Goal: Information Seeking & Learning: Learn about a topic

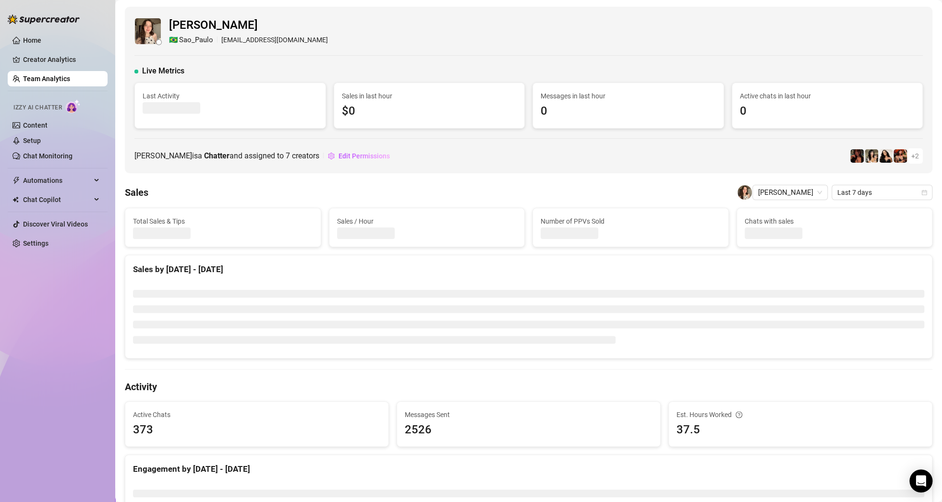
click at [56, 75] on link "Team Analytics" at bounding box center [46, 79] width 47 height 8
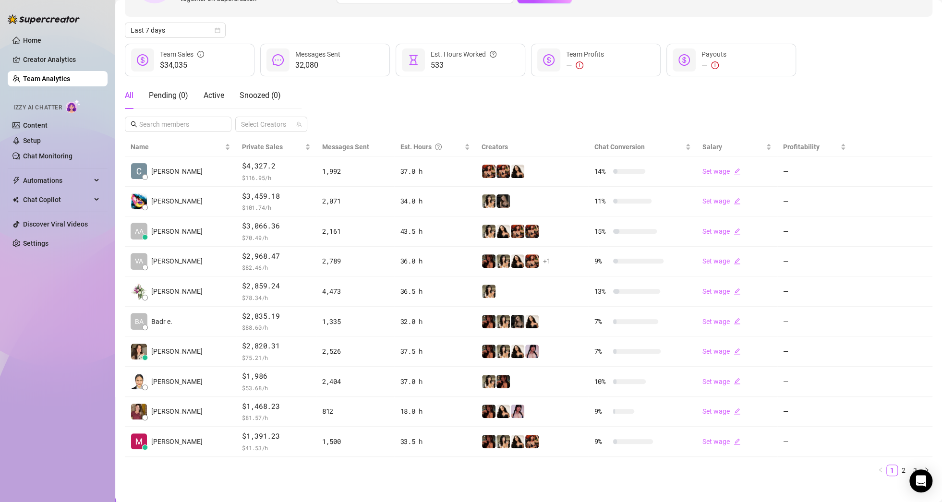
scroll to position [100, 0]
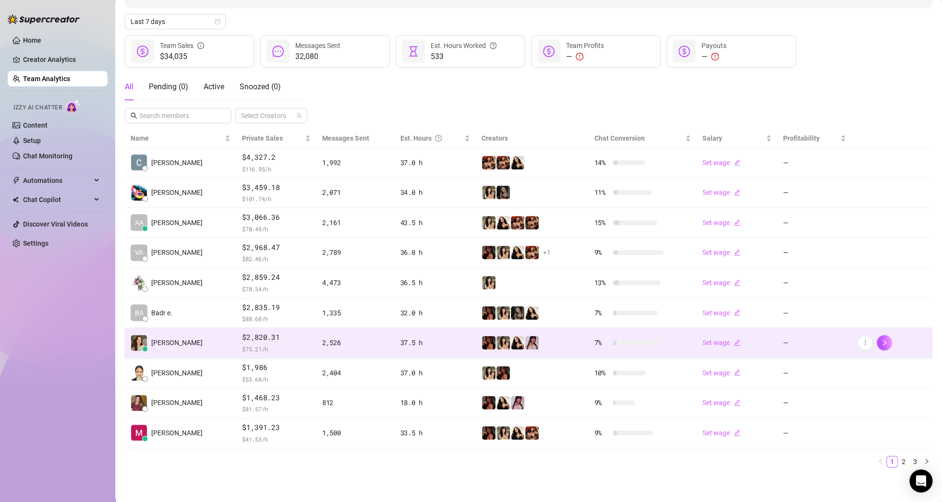
click at [181, 336] on td "[PERSON_NAME]" at bounding box center [180, 343] width 111 height 30
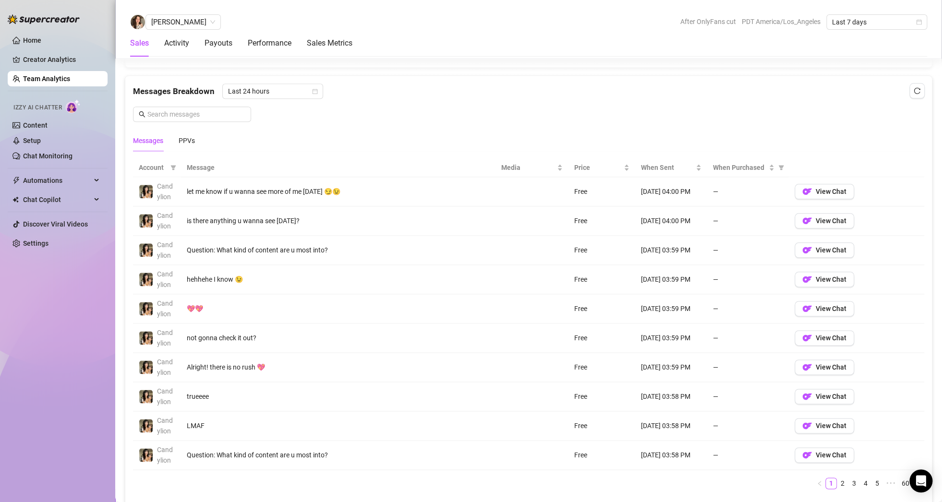
scroll to position [628, 0]
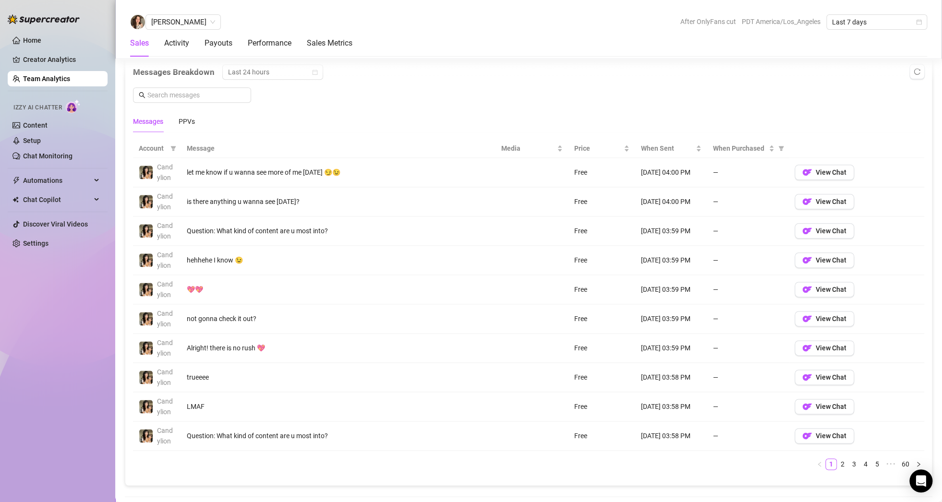
click at [196, 118] on div "Messages PPVs" at bounding box center [528, 121] width 791 height 22
click at [186, 120] on div "PPVs" at bounding box center [187, 121] width 16 height 11
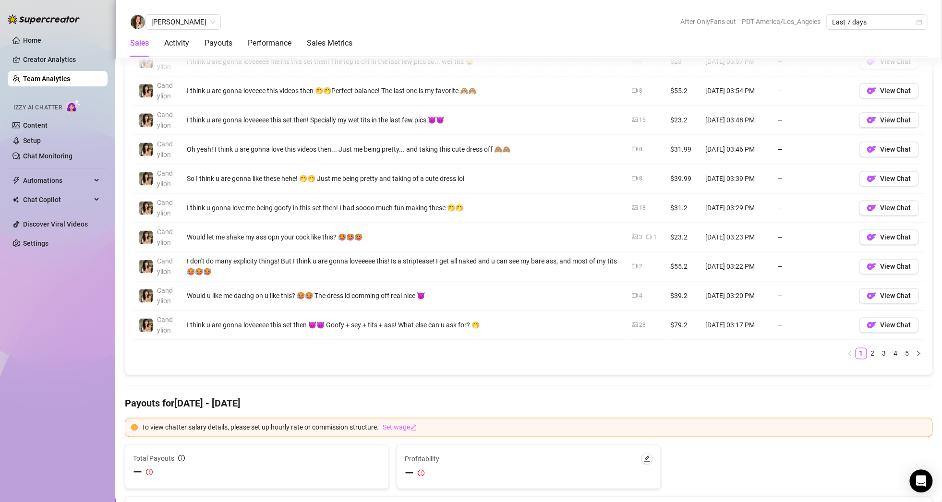
scroll to position [724, 0]
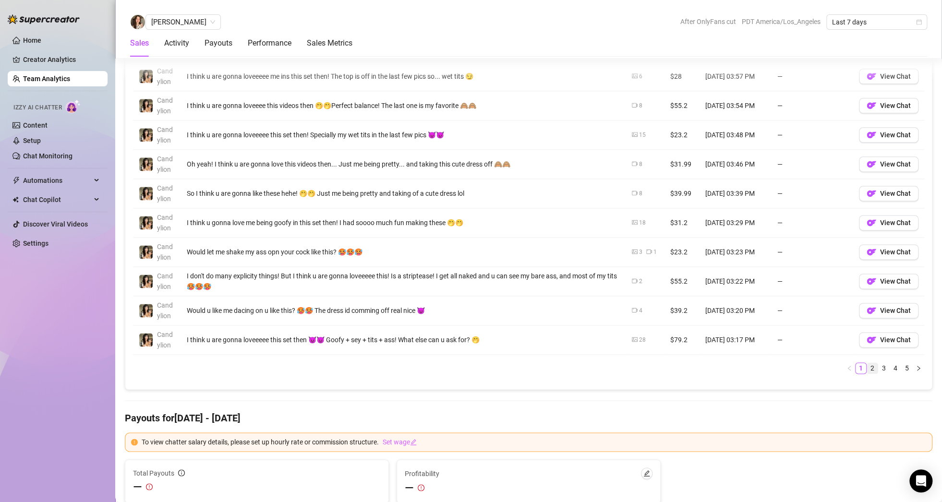
click at [867, 367] on link "2" at bounding box center [872, 368] width 11 height 11
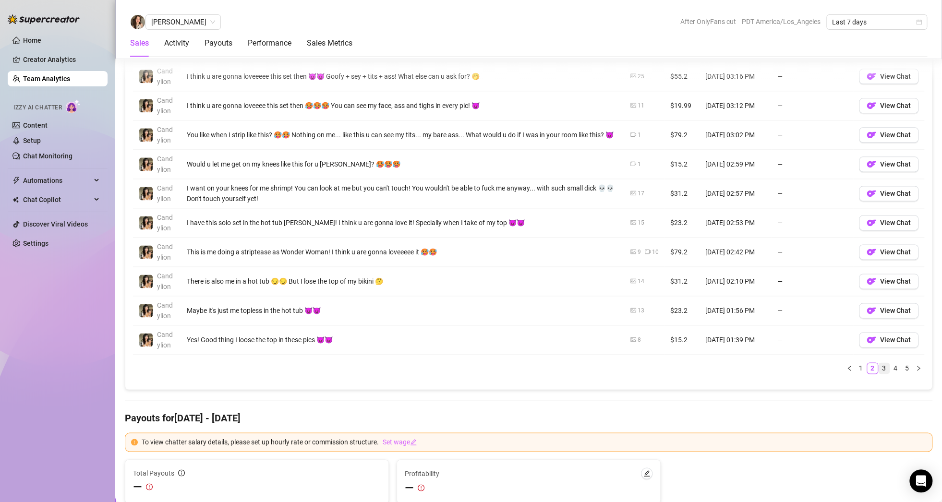
click at [879, 365] on link "3" at bounding box center [884, 368] width 11 height 11
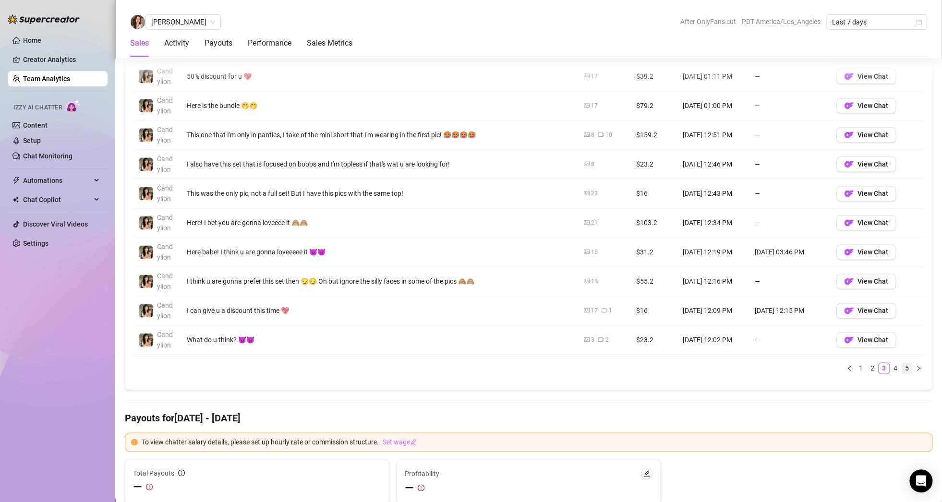
click at [902, 366] on link "5" at bounding box center [907, 368] width 11 height 11
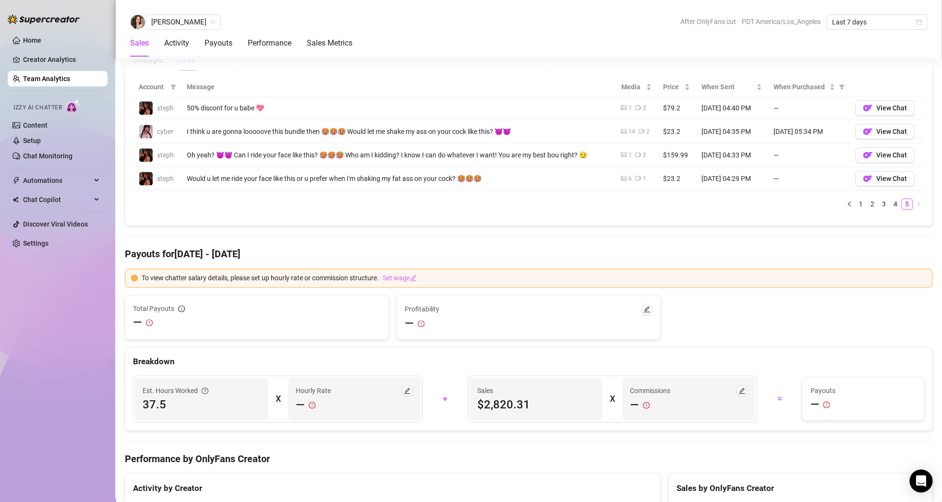
scroll to position [532, 0]
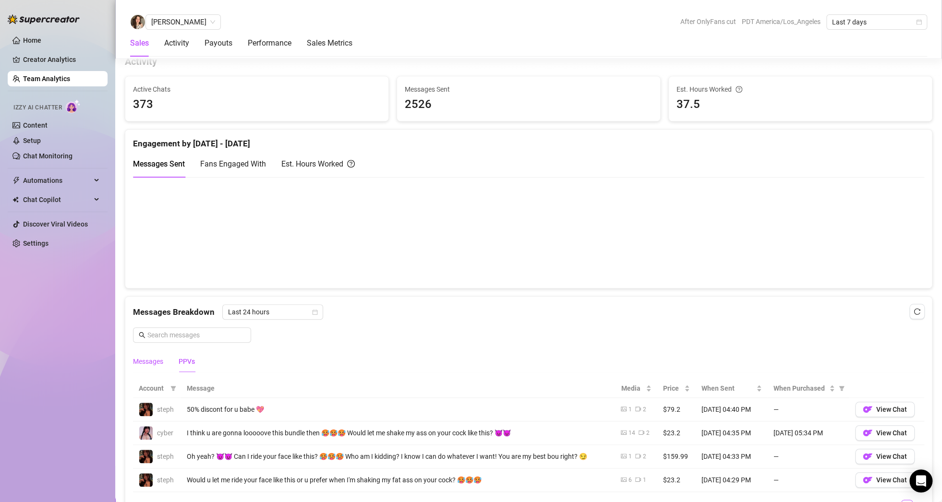
drag, startPoint x: 152, startPoint y: 363, endPoint x: 164, endPoint y: 353, distance: 16.0
click at [151, 363] on div "Messages" at bounding box center [148, 361] width 30 height 11
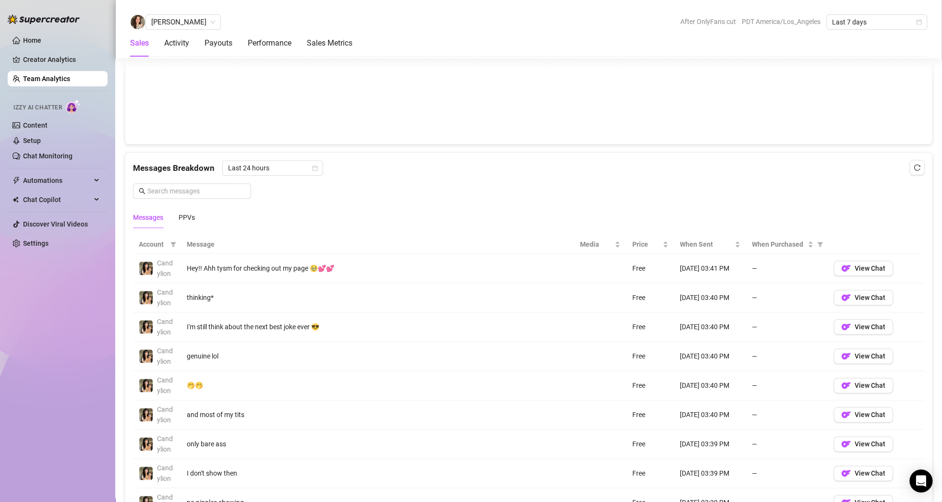
click at [201, 244] on th "Message" at bounding box center [377, 244] width 393 height 19
click at [188, 219] on div "PPVs" at bounding box center [187, 217] width 16 height 11
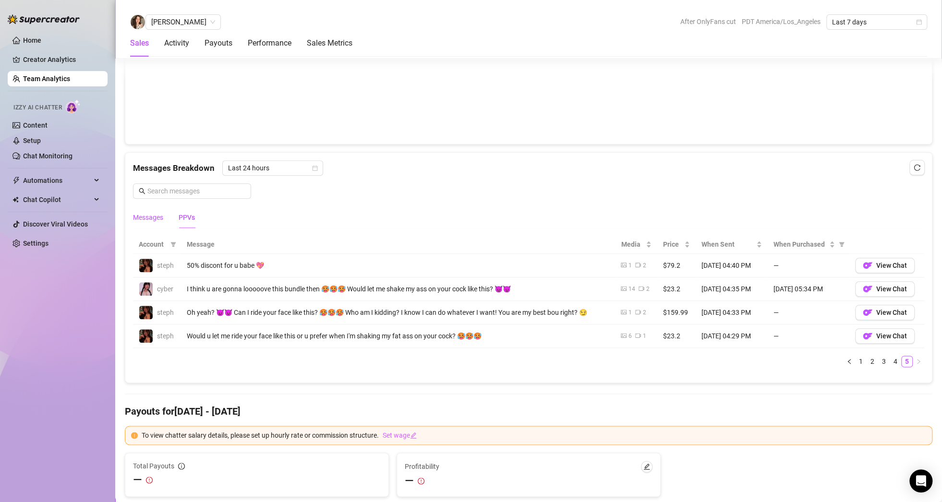
click at [147, 212] on div "Messages" at bounding box center [148, 217] width 30 height 11
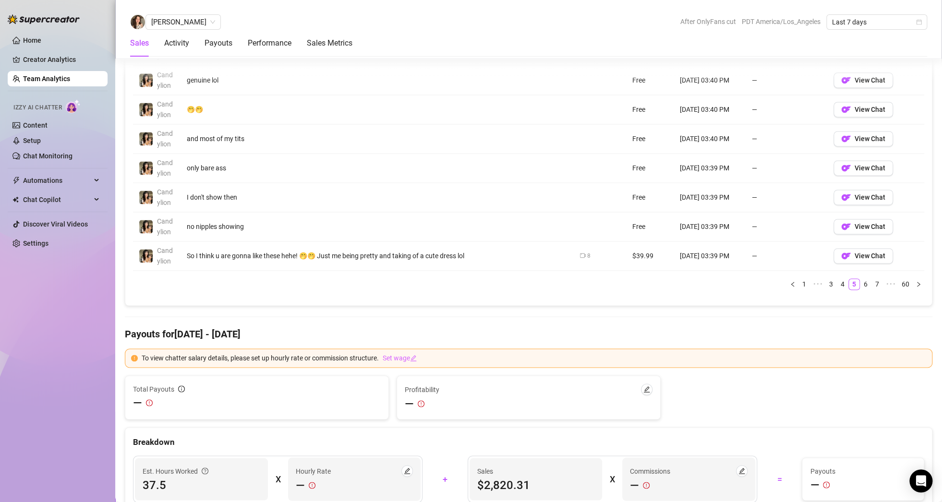
scroll to position [820, 0]
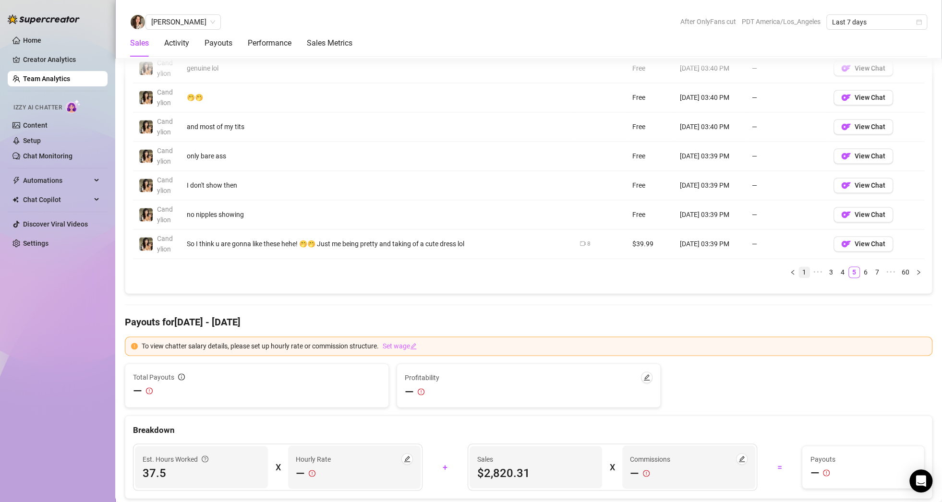
click at [799, 269] on link "1" at bounding box center [804, 272] width 11 height 11
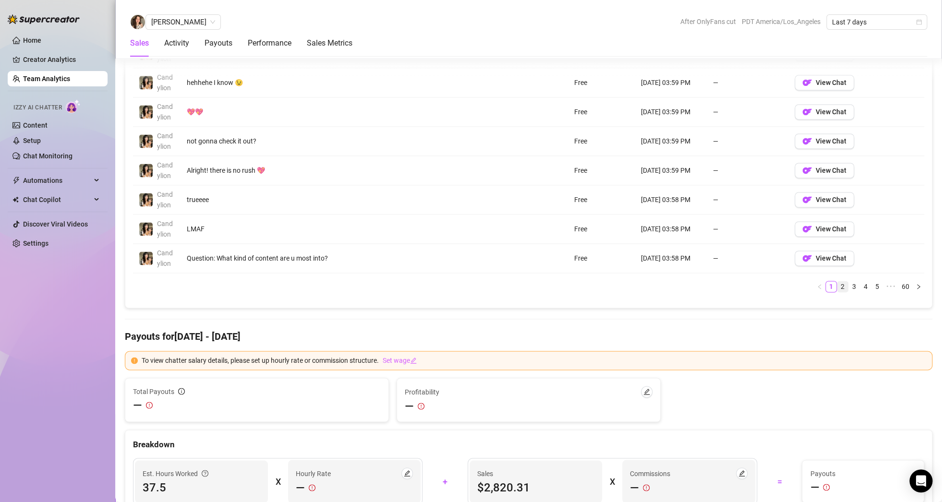
scroll to position [772, 0]
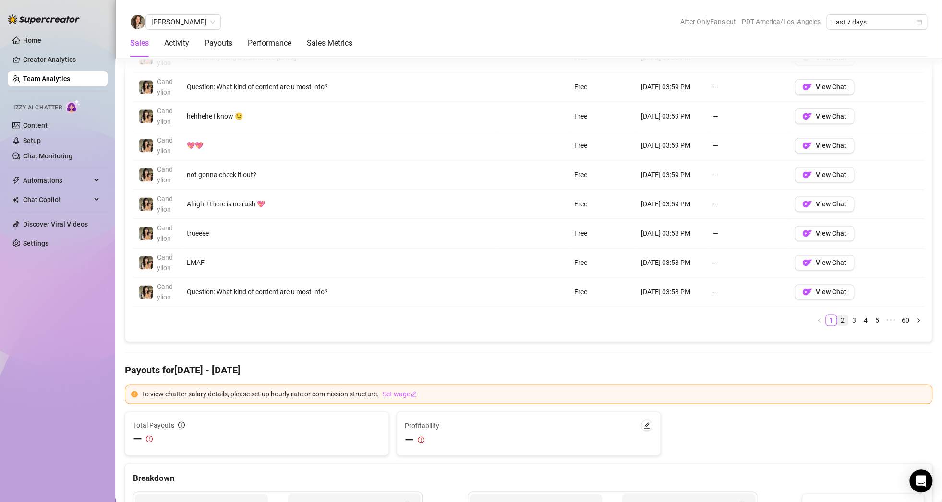
click at [837, 316] on link "2" at bounding box center [842, 320] width 11 height 11
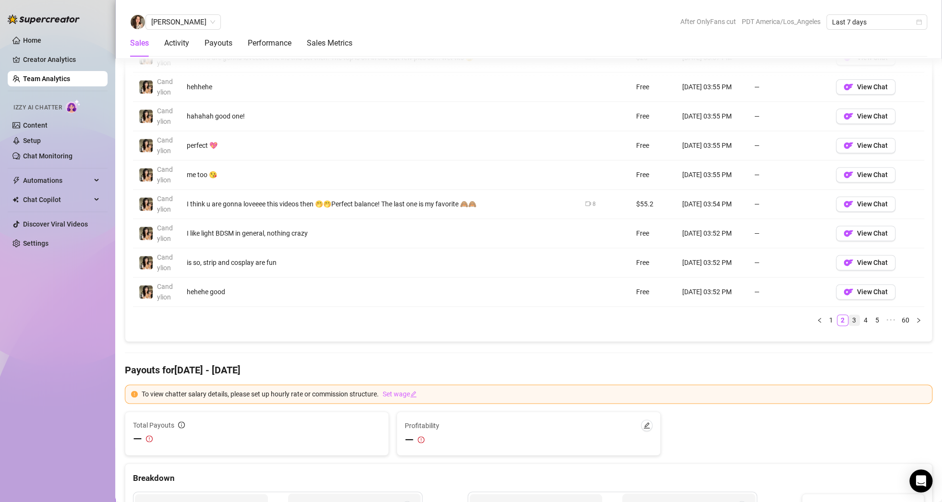
click at [849, 317] on link "3" at bounding box center [854, 320] width 11 height 11
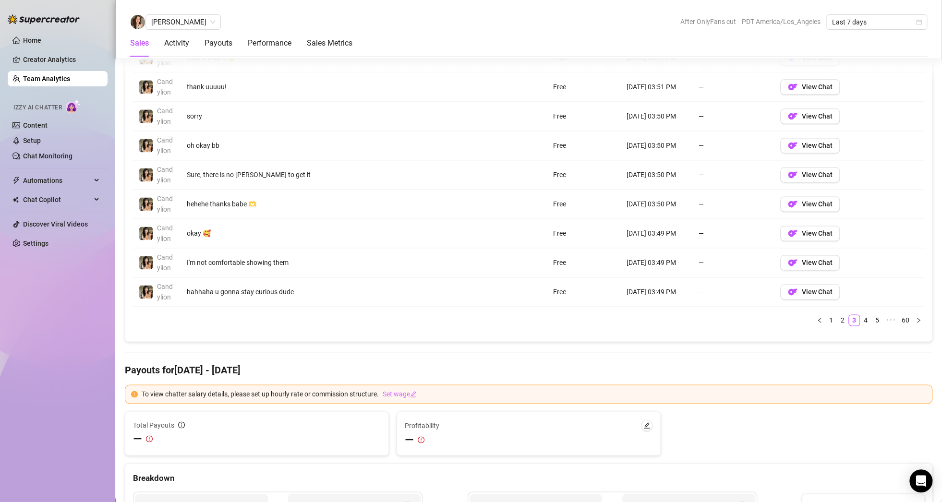
click at [650, 314] on ul "1 2 3 4 5 ••• 60" at bounding box center [528, 320] width 791 height 12
click at [860, 318] on link "4" at bounding box center [865, 320] width 11 height 11
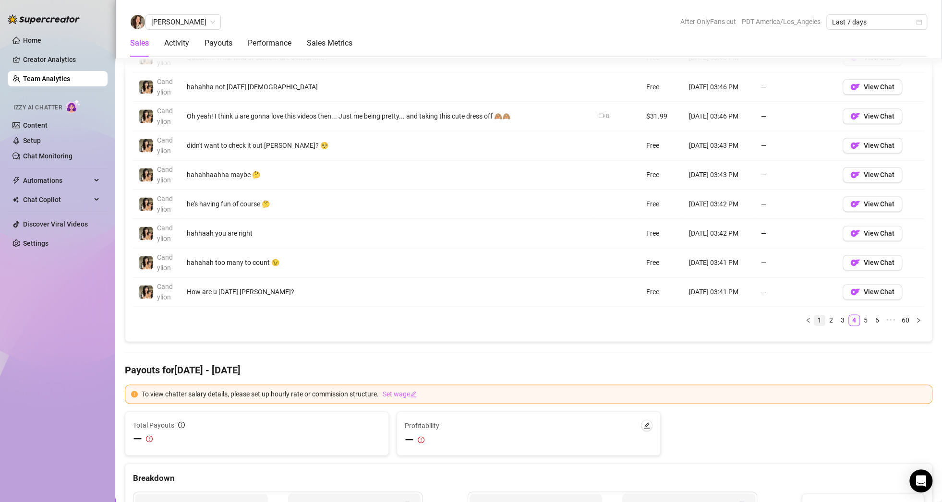
click at [814, 317] on link "1" at bounding box center [819, 320] width 11 height 11
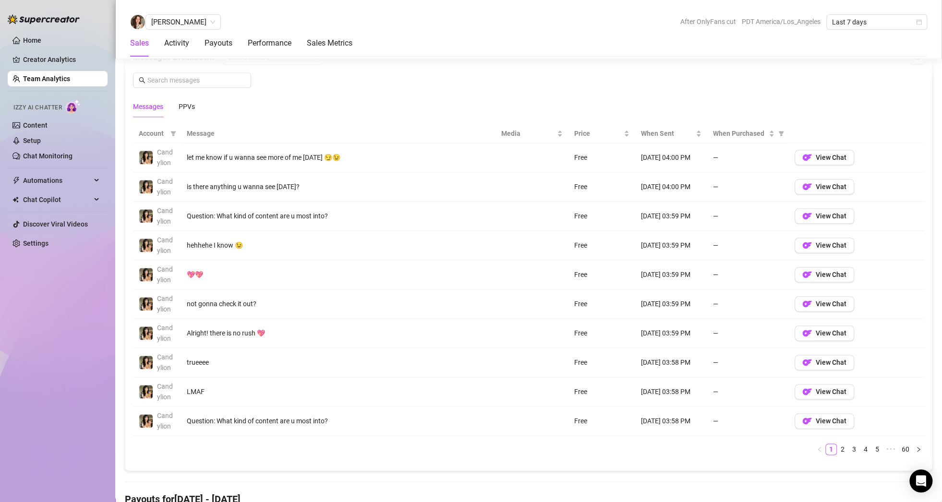
scroll to position [628, 0]
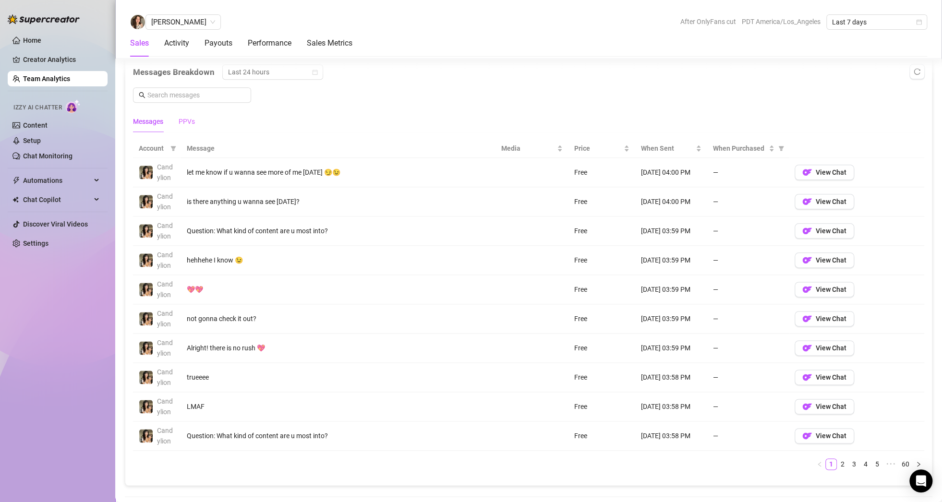
click at [193, 125] on div "PPVs" at bounding box center [187, 121] width 16 height 22
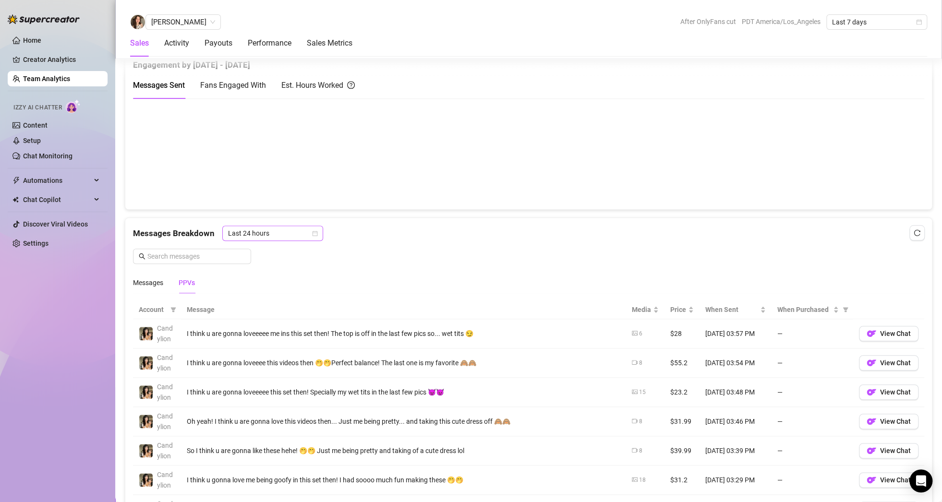
scroll to position [580, 0]
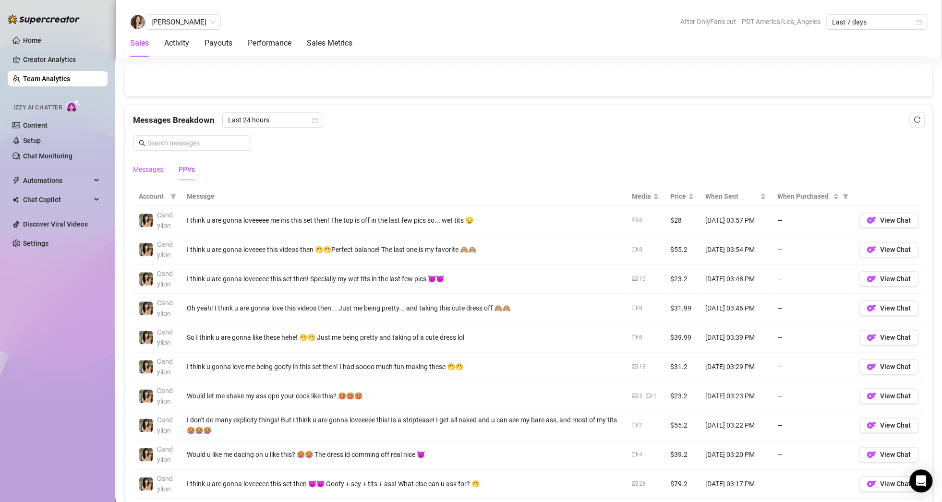
click at [157, 169] on div "Messages" at bounding box center [148, 169] width 30 height 11
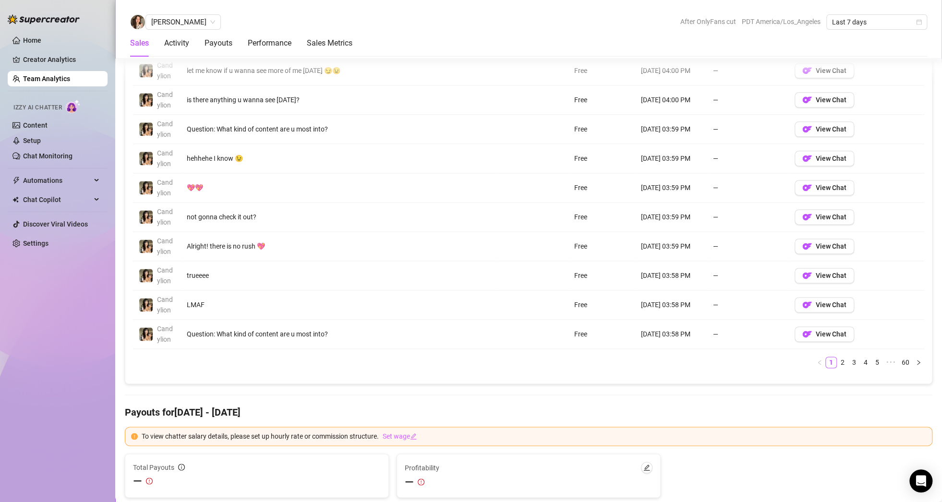
scroll to position [724, 0]
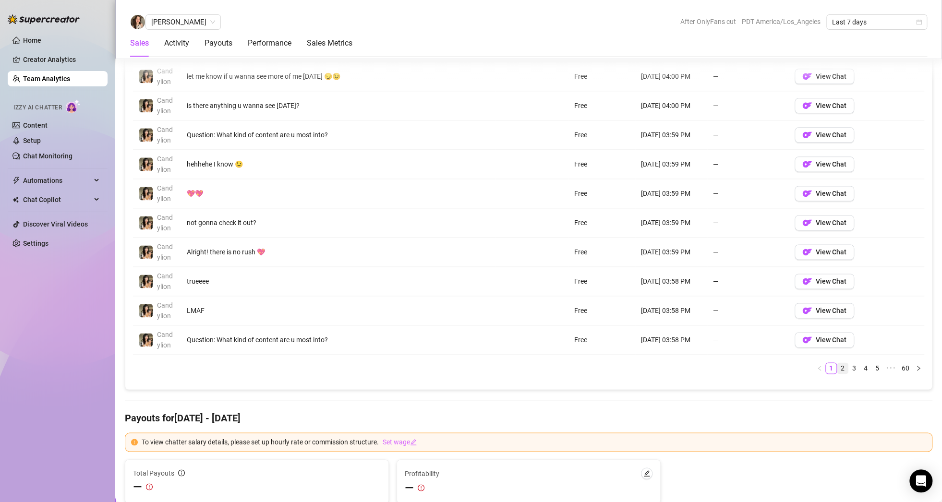
click at [837, 365] on link "2" at bounding box center [842, 368] width 11 height 11
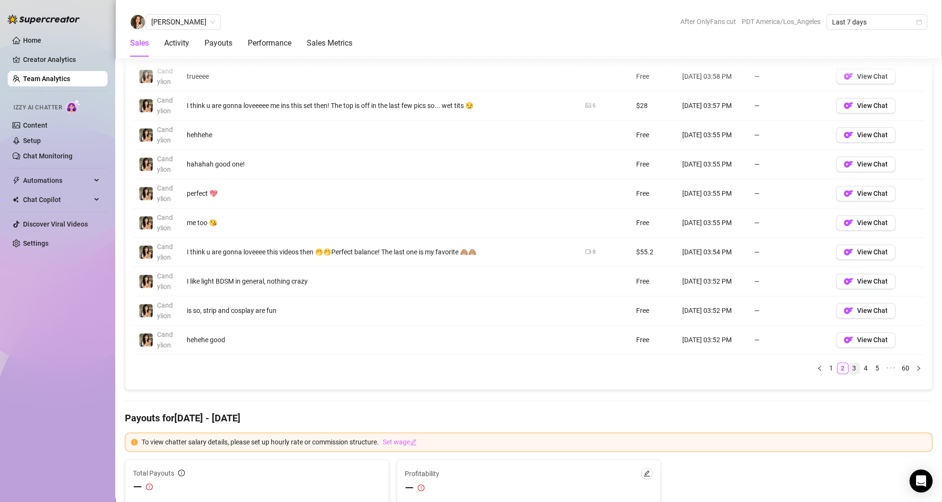
click at [849, 363] on link "3" at bounding box center [854, 368] width 11 height 11
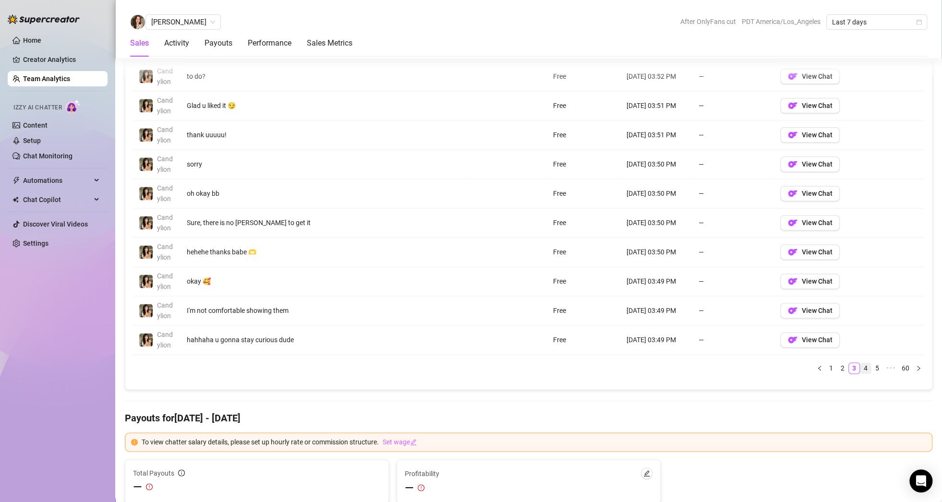
click at [860, 369] on link "4" at bounding box center [865, 368] width 11 height 11
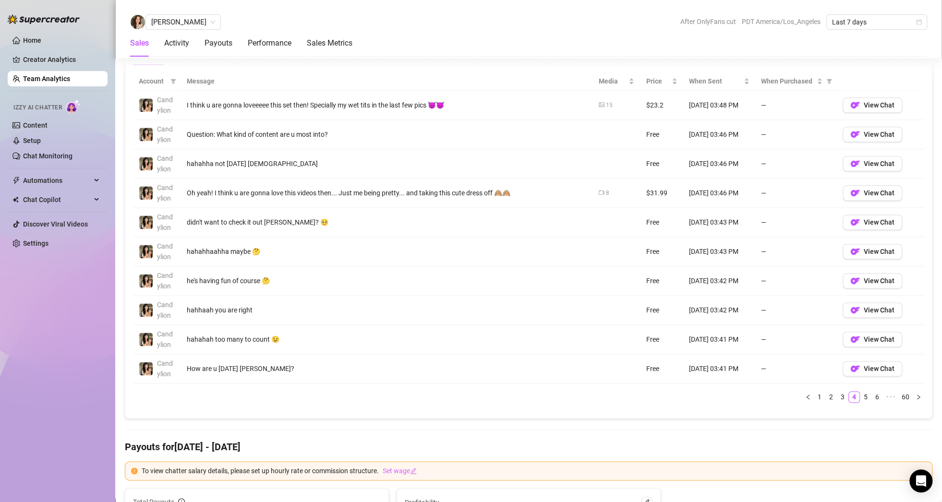
scroll to position [772, 0]
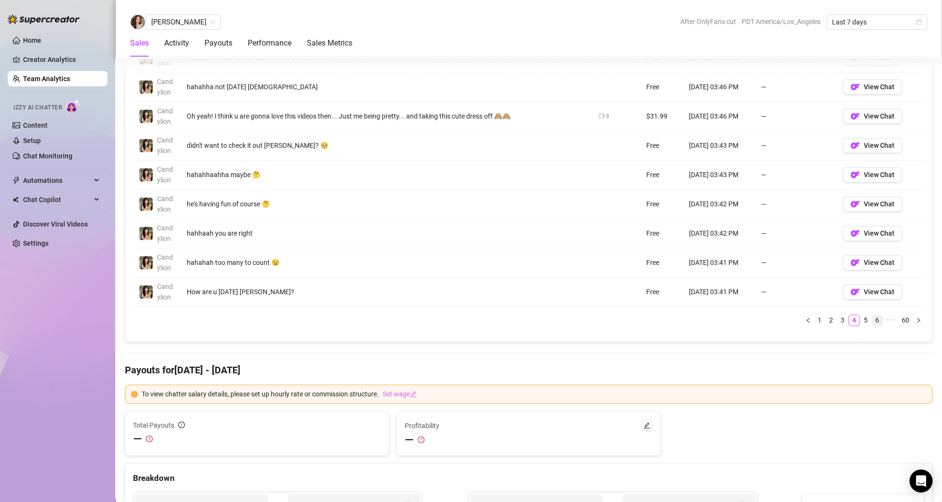
click at [860, 318] on link "5" at bounding box center [865, 320] width 11 height 11
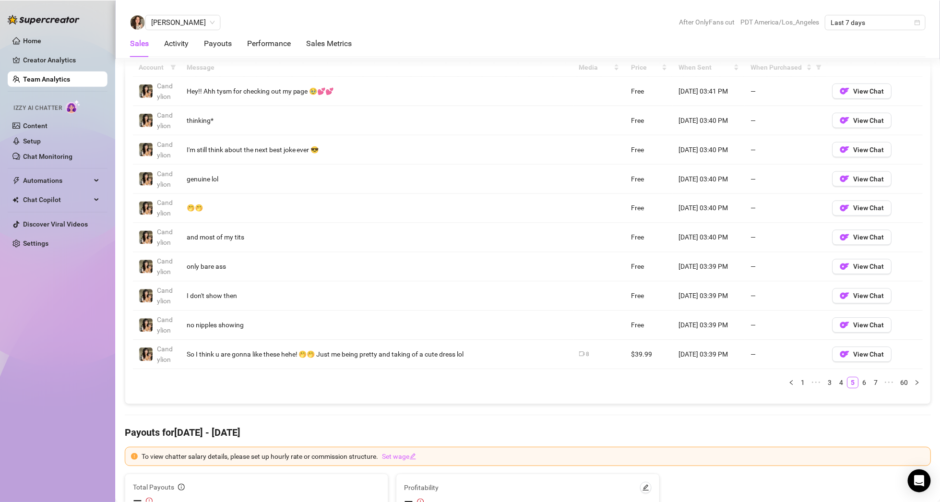
scroll to position [676, 0]
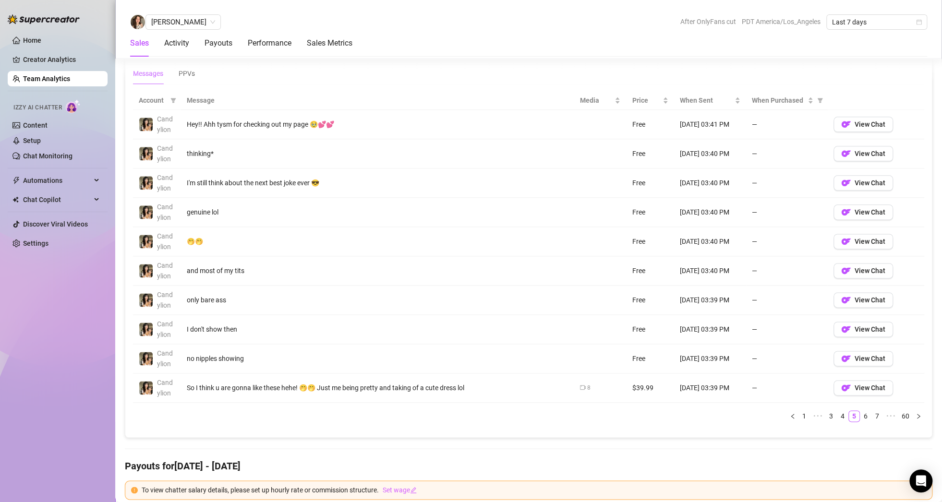
click at [94, 277] on div "Home Creator Analytics Team Analytics Izzy AI Chatter Content Setup Chat Monito…" at bounding box center [58, 247] width 100 height 494
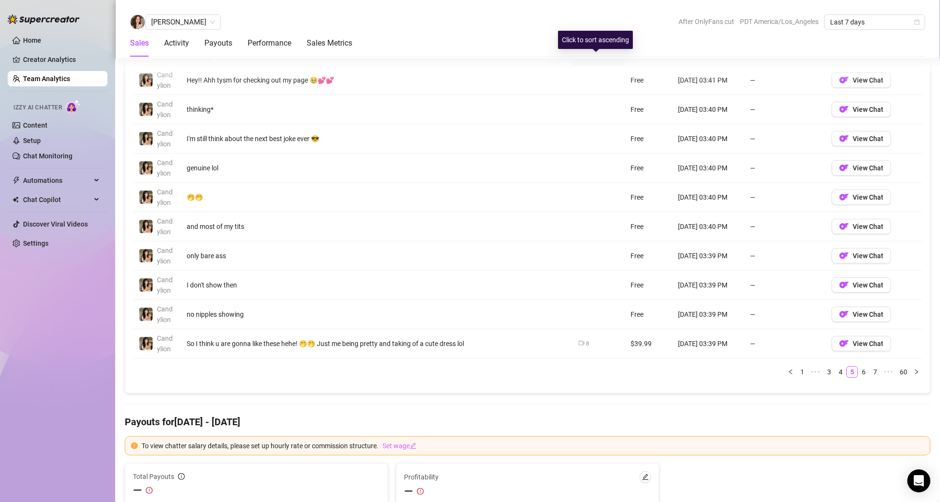
scroll to position [724, 0]
